Goal: Task Accomplishment & Management: Manage account settings

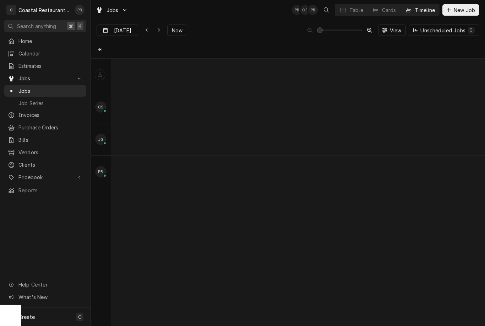
scroll to position [0, 7889]
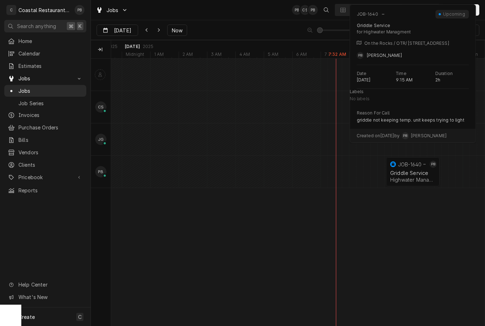
click at [410, 174] on div "Griddle Service" at bounding box center [412, 173] width 45 height 6
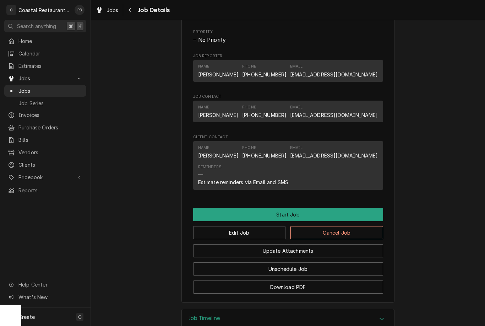
scroll to position [372, 0]
click at [270, 226] on button "Edit Job" at bounding box center [239, 232] width 93 height 13
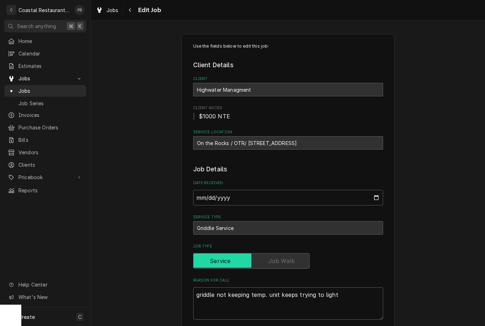
type textarea "x"
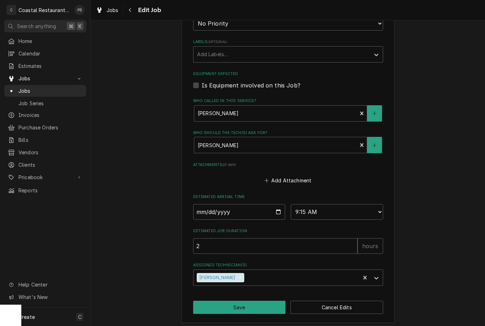
scroll to position [372, 0]
click at [259, 206] on input "[DATE]" at bounding box center [239, 212] width 92 height 16
type input "[DATE]"
click at [263, 301] on button "Save" at bounding box center [239, 307] width 93 height 13
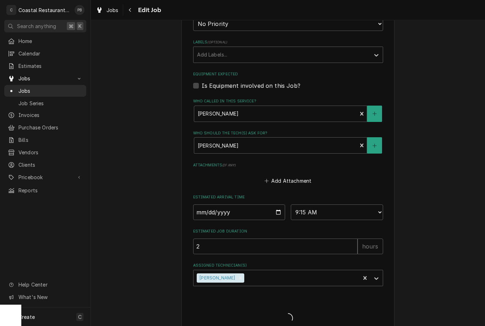
type textarea "x"
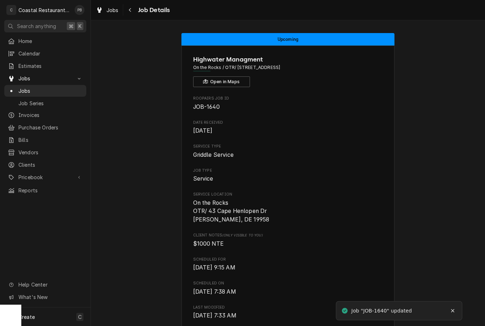
click at [38, 89] on span "Jobs" at bounding box center [50, 90] width 64 height 7
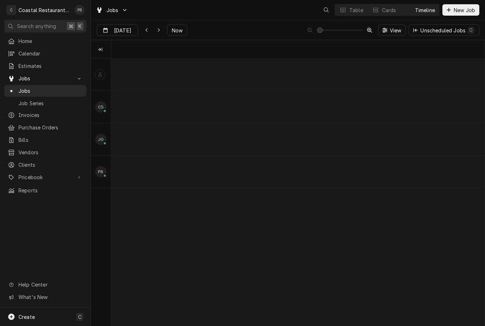
scroll to position [0, 7399]
